Goal: Transaction & Acquisition: Book appointment/travel/reservation

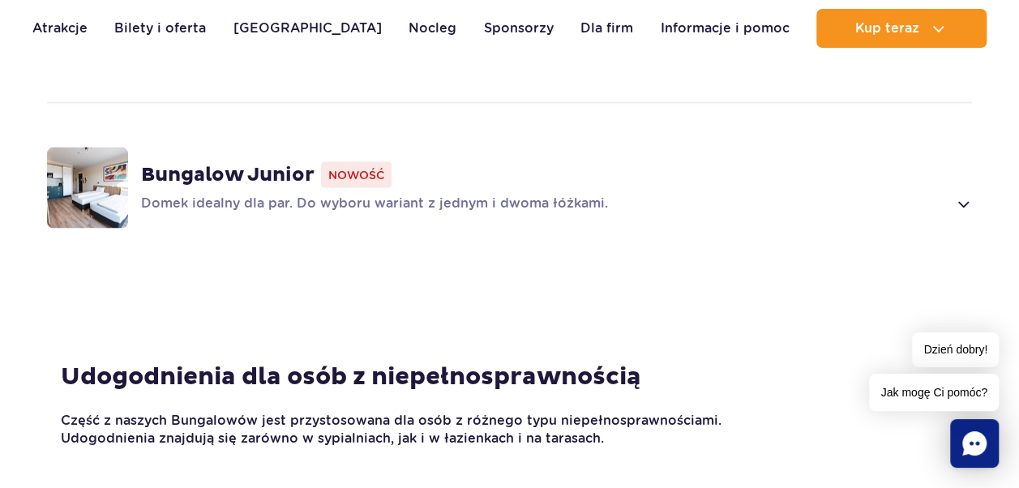
scroll to position [1459, 0]
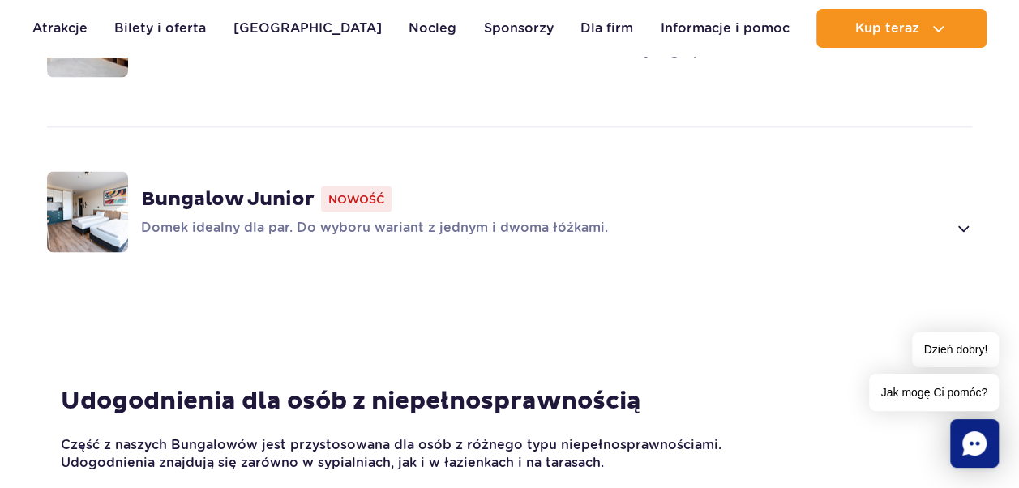
click at [968, 218] on span at bounding box center [962, 227] width 19 height 19
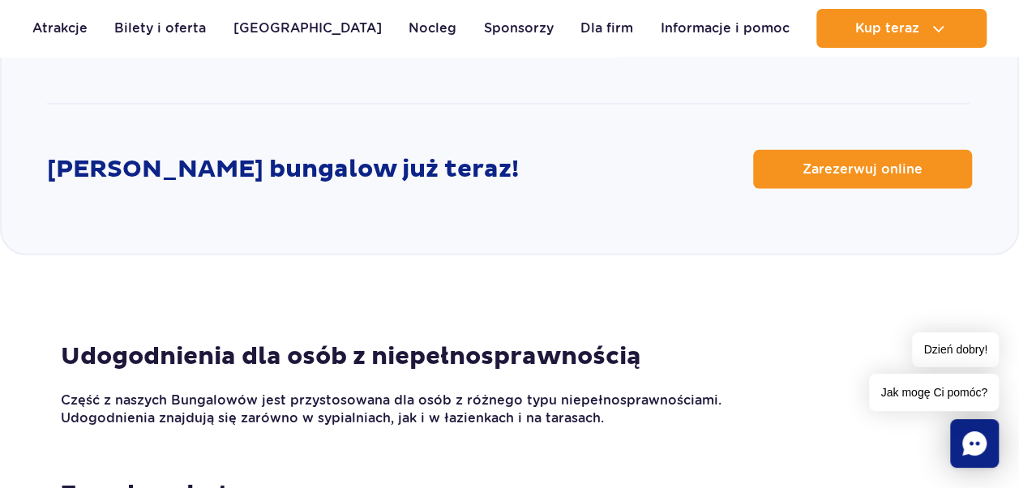
scroll to position [2295, 0]
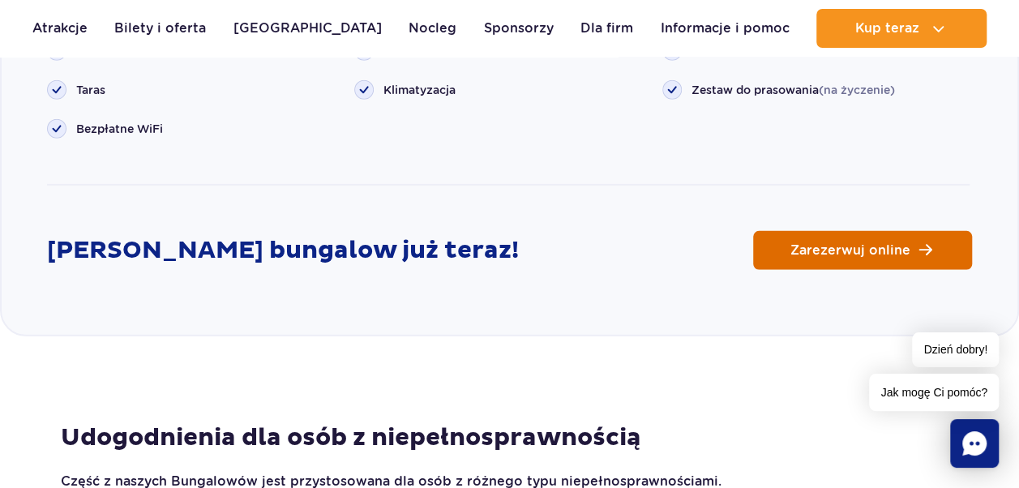
click at [833, 244] on span "Zarezerwuj online" at bounding box center [850, 250] width 120 height 13
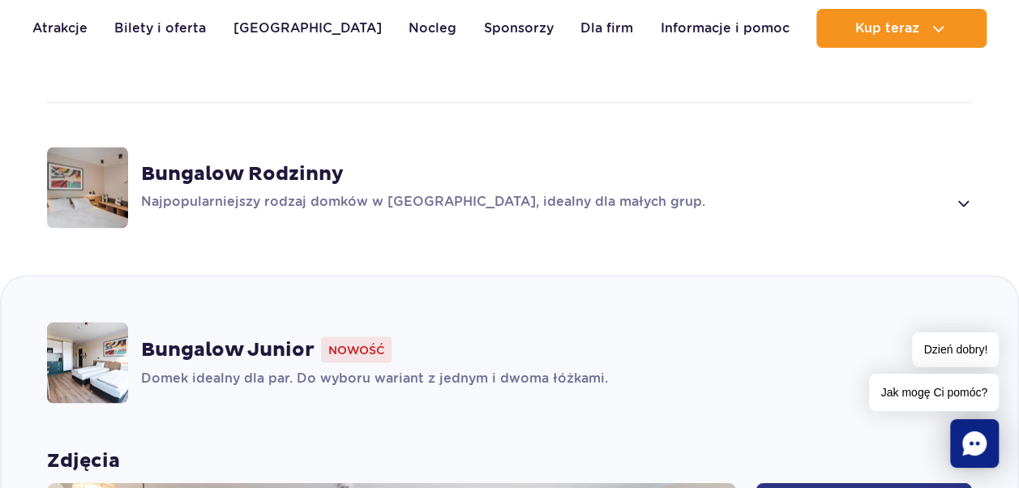
scroll to position [1322, 0]
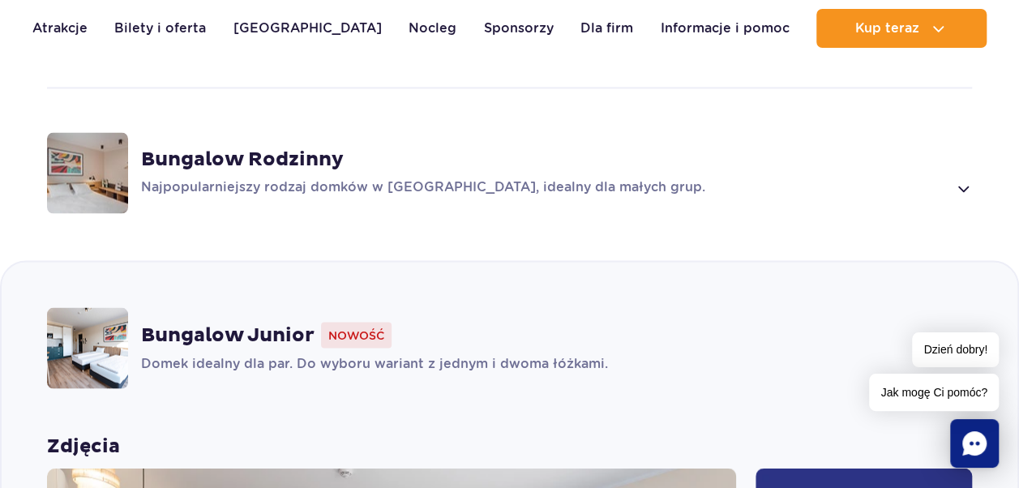
click at [766, 182] on div "Bungalow Rodzinny Najpopularniejszy rodzaj domków w [GEOGRAPHIC_DATA], idealny …" at bounding box center [509, 173] width 1015 height 172
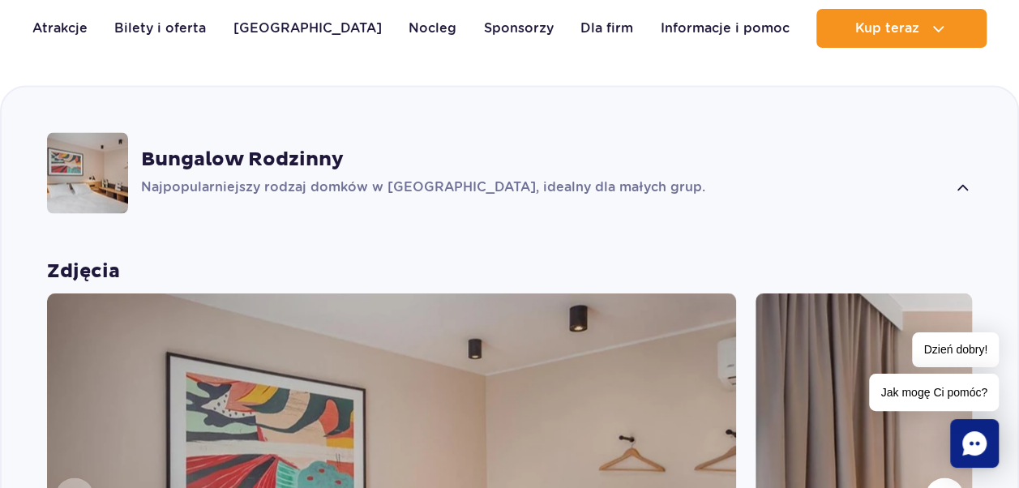
scroll to position [1309, 0]
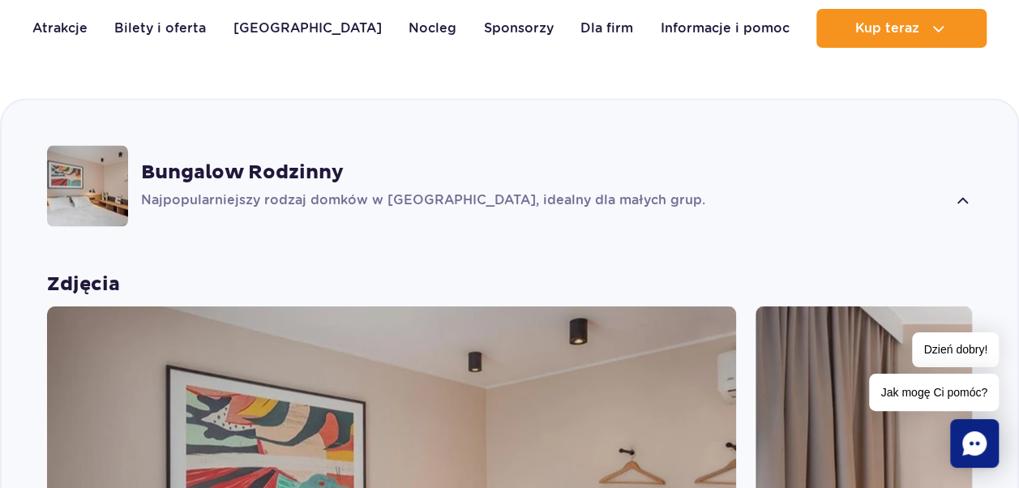
click at [756, 191] on p "Najpopularniejszy rodzaj domków w [GEOGRAPHIC_DATA], idealny dla małych grup." at bounding box center [543, 200] width 805 height 19
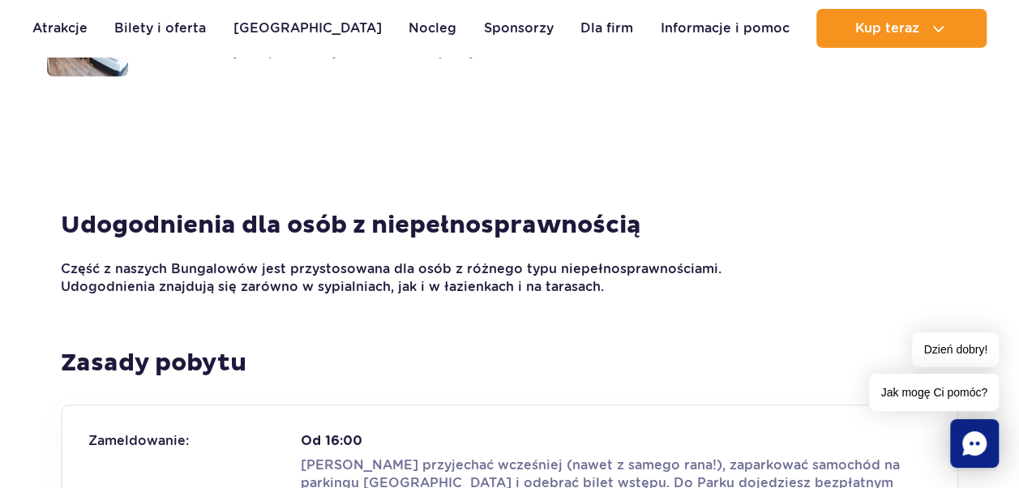
scroll to position [1877, 0]
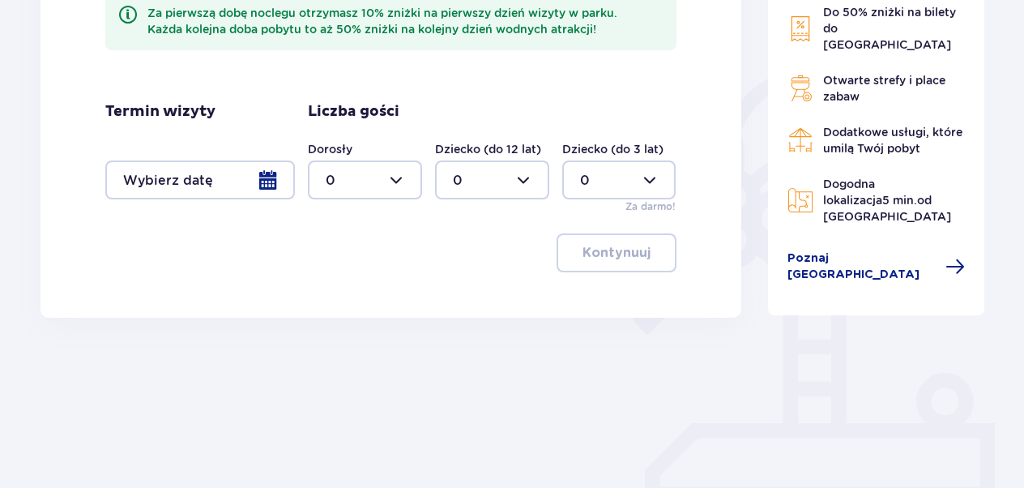
scroll to position [250, 0]
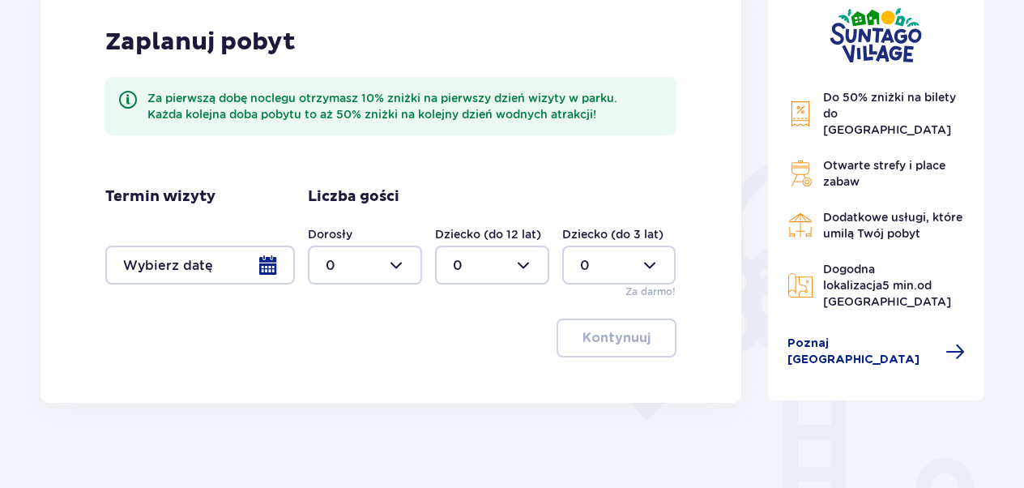
click at [395, 256] on div at bounding box center [365, 265] width 114 height 39
click at [374, 372] on span "2" at bounding box center [365, 382] width 111 height 34
type input "2"
click at [481, 269] on div at bounding box center [492, 265] width 114 height 39
click at [502, 340] on div "1" at bounding box center [492, 349] width 79 height 18
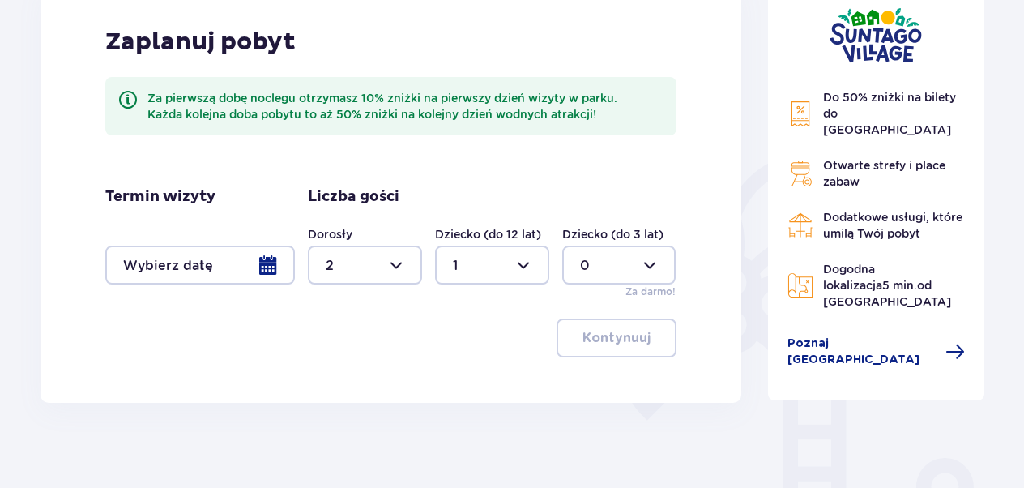
type input "1"
click at [259, 274] on div at bounding box center [200, 265] width 190 height 39
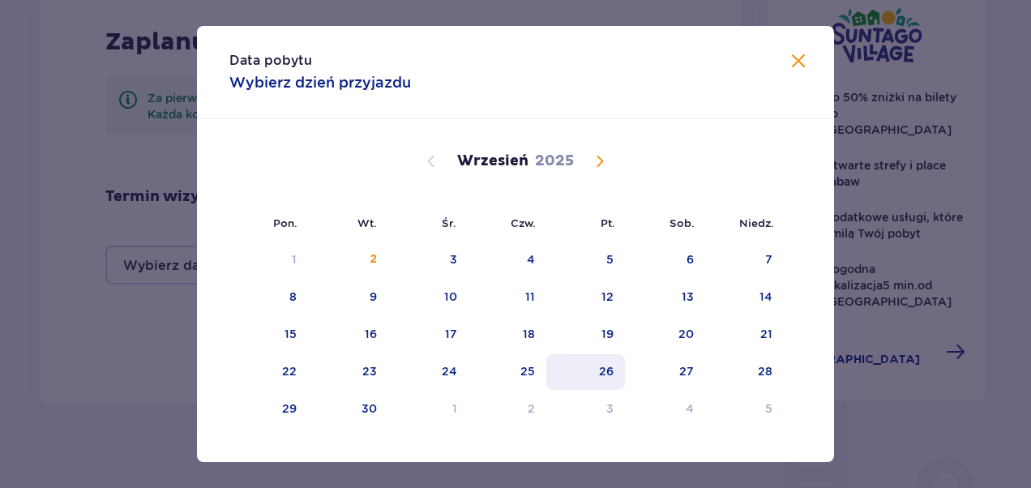
click at [582, 371] on div "26" at bounding box center [585, 372] width 79 height 36
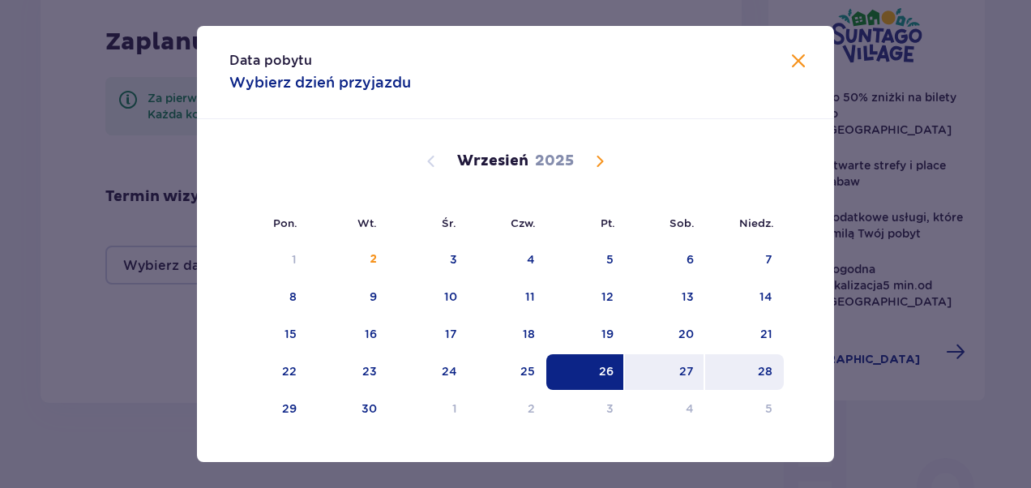
click at [775, 381] on div "28" at bounding box center [744, 372] width 79 height 36
type input "26.09.25 - 28.09.25"
type input "0"
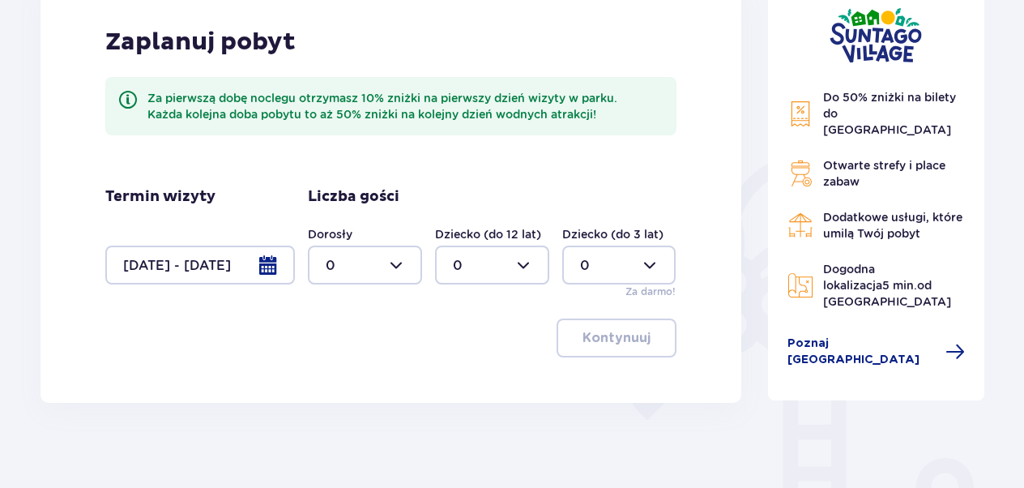
click at [382, 274] on div at bounding box center [365, 265] width 114 height 39
click at [355, 391] on span "2" at bounding box center [365, 382] width 111 height 34
type input "2"
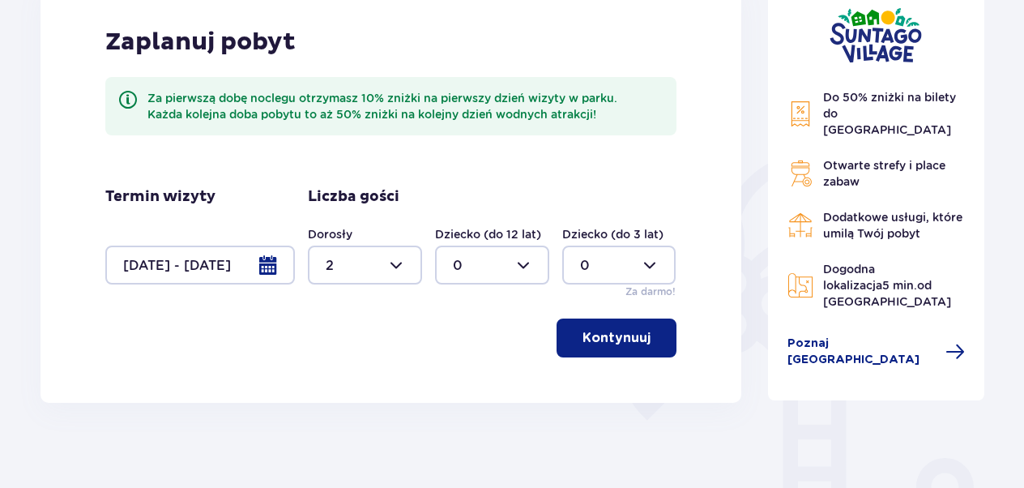
click at [489, 267] on div at bounding box center [492, 265] width 114 height 39
click at [473, 344] on div "1" at bounding box center [492, 349] width 79 height 18
type input "1"
click at [596, 347] on button "Kontynuuj" at bounding box center [617, 337] width 120 height 39
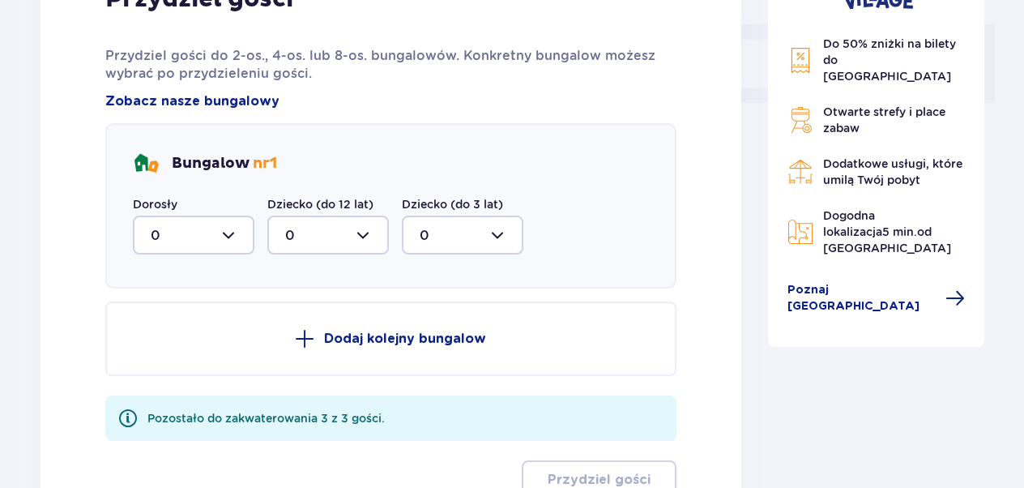
scroll to position [653, 0]
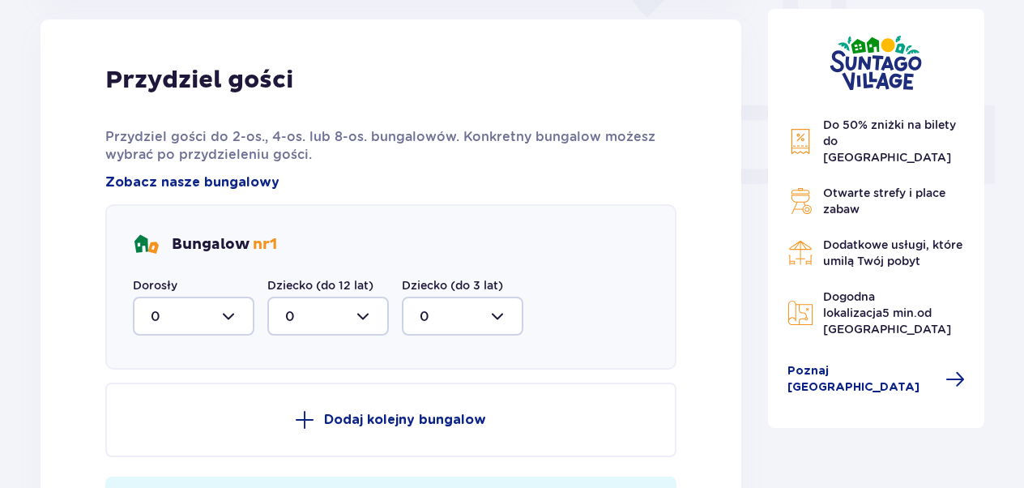
click at [230, 316] on div at bounding box center [194, 316] width 122 height 39
click at [210, 423] on span "2" at bounding box center [194, 434] width 118 height 34
type input "2"
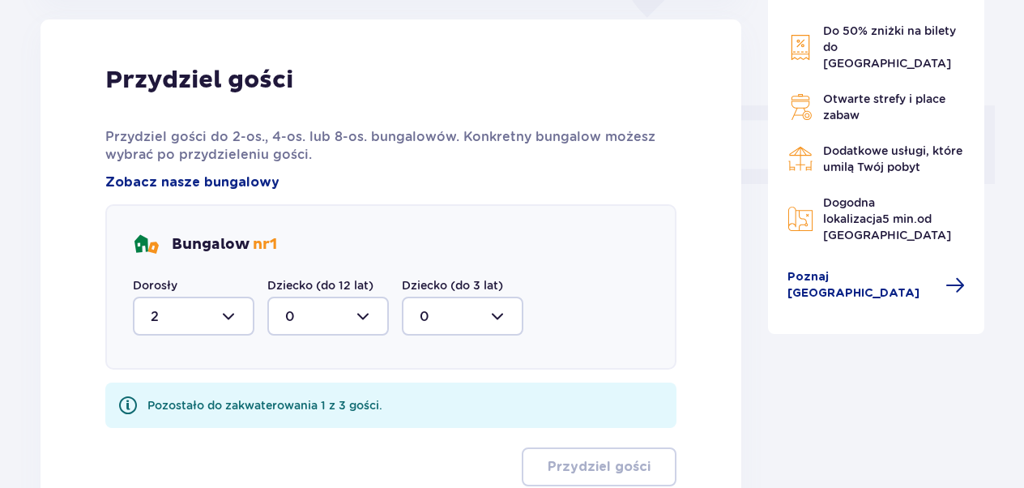
click at [292, 326] on div at bounding box center [328, 316] width 122 height 39
click at [322, 402] on div "1" at bounding box center [328, 400] width 86 height 18
type input "1"
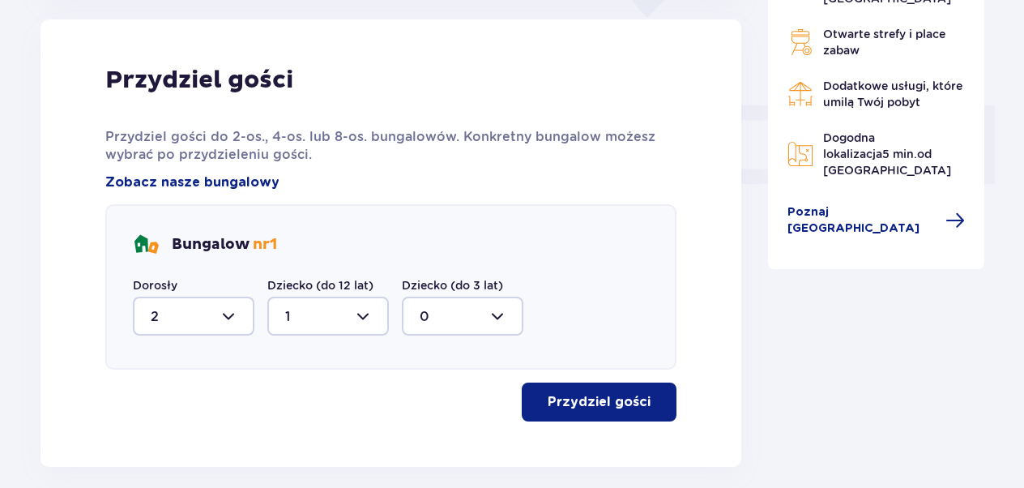
click at [608, 397] on p "Przydziel gości" at bounding box center [599, 402] width 103 height 18
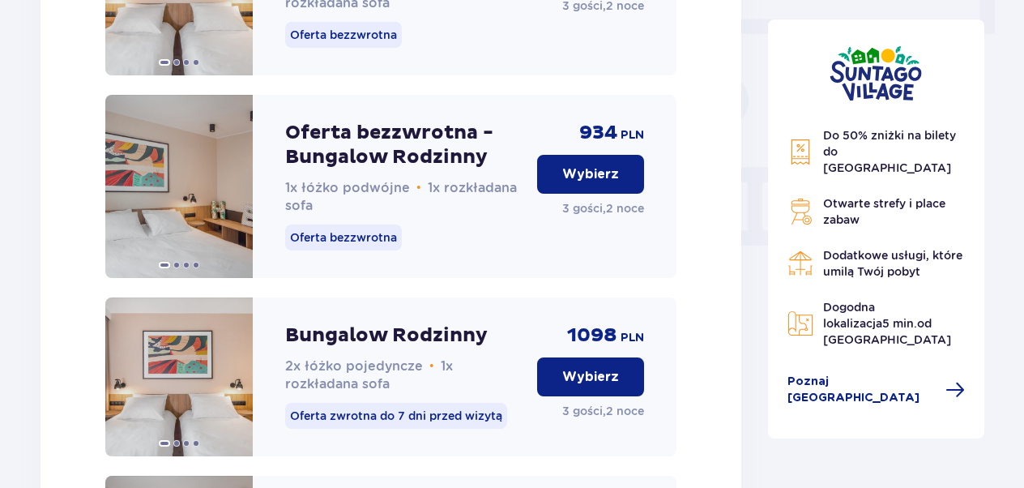
scroll to position [1540, 0]
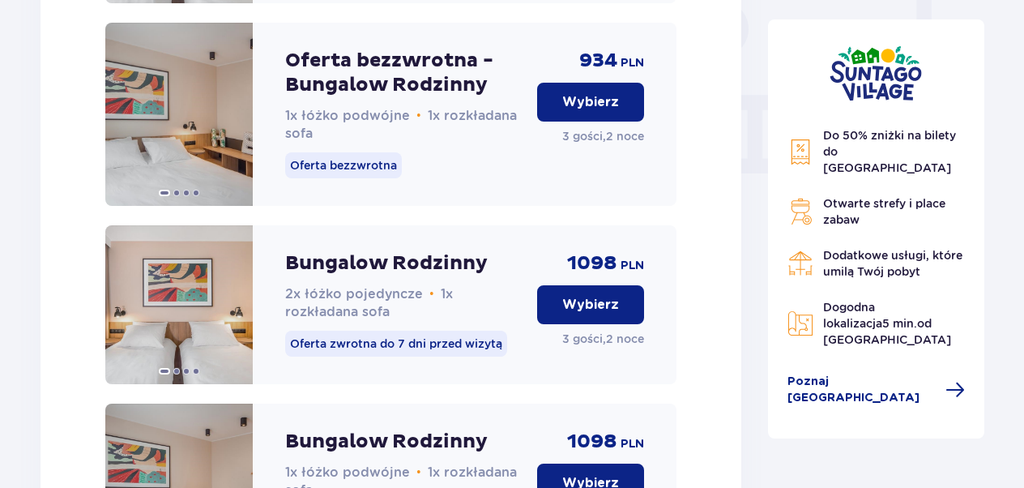
click at [405, 143] on p "1x łóżko podwójne • 1x rozkładana sofa" at bounding box center [404, 125] width 239 height 36
click at [462, 97] on p "Oferta bezzwrotna - Bungalow Rodzinny" at bounding box center [404, 73] width 239 height 49
click at [629, 71] on p "PLN" at bounding box center [632, 63] width 23 height 16
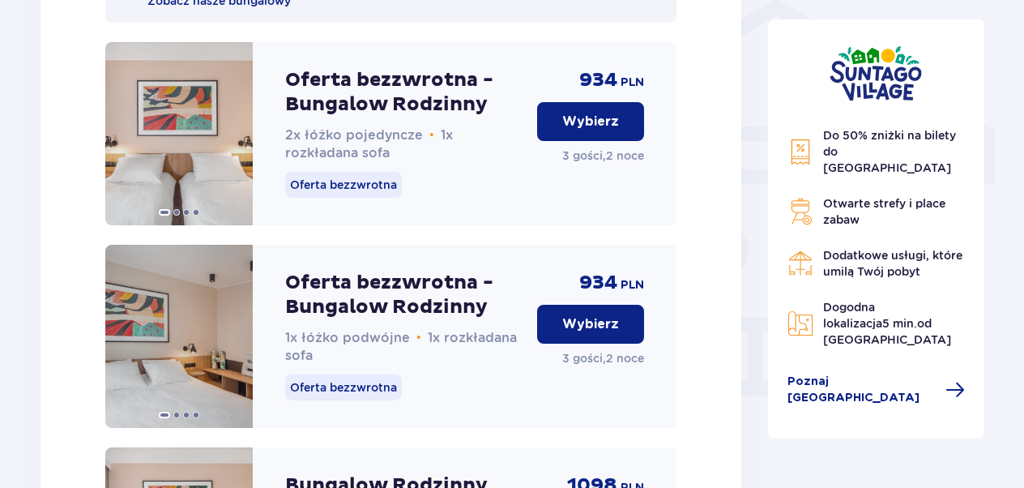
scroll to position [1214, 0]
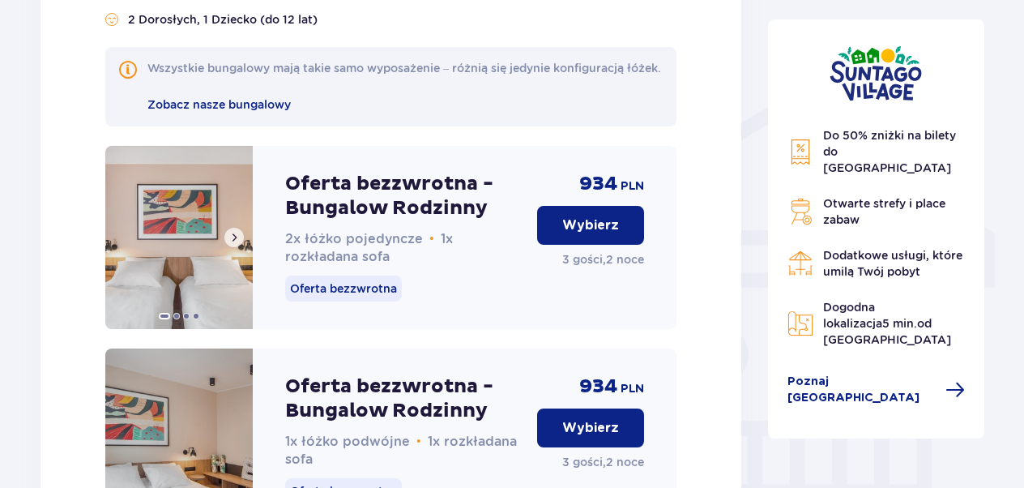
click at [207, 259] on img at bounding box center [178, 237] width 147 height 183
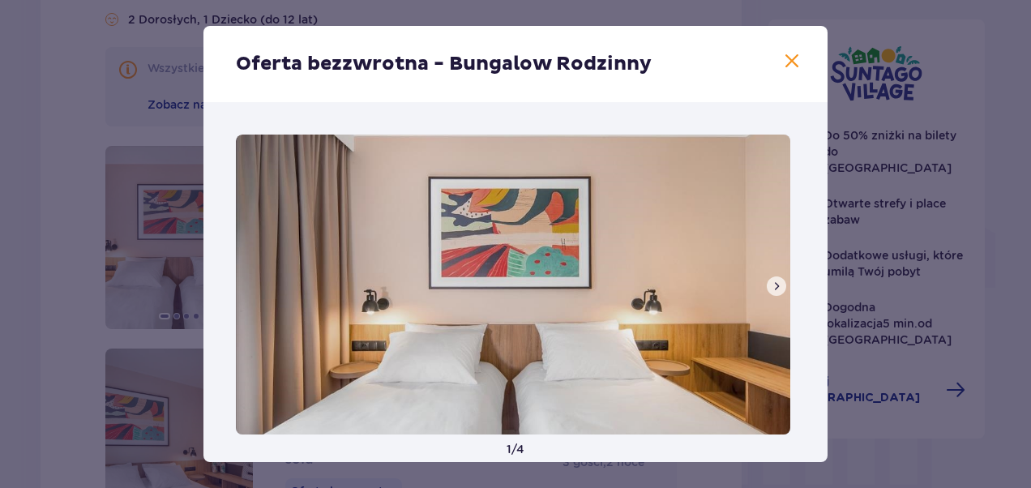
click at [792, 53] on span at bounding box center [791, 61] width 19 height 19
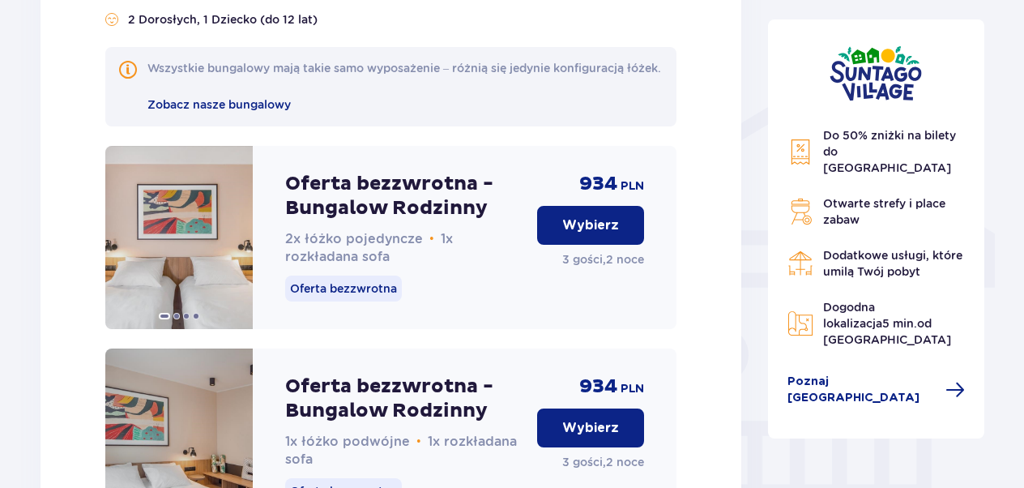
drag, startPoint x: 349, startPoint y: 169, endPoint x: 365, endPoint y: 206, distance: 40.6
click at [348, 169] on div "Oferta bezzwrotna - Bungalow Rodzinny 2x łóżko pojedyncze • 1x rozkładana sofa …" at bounding box center [404, 237] width 239 height 183
click at [366, 207] on p "Oferta bezzwrotna - Bungalow Rodzinny" at bounding box center [404, 196] width 239 height 49
click at [353, 300] on p "Oferta bezzwrotna" at bounding box center [343, 289] width 117 height 26
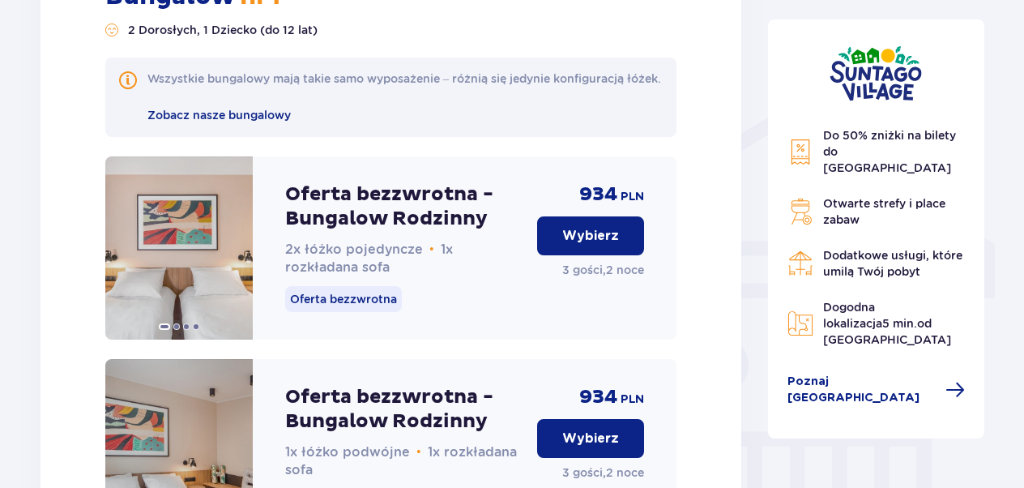
scroll to position [1295, 0]
